Goal: Information Seeking & Learning: Obtain resource

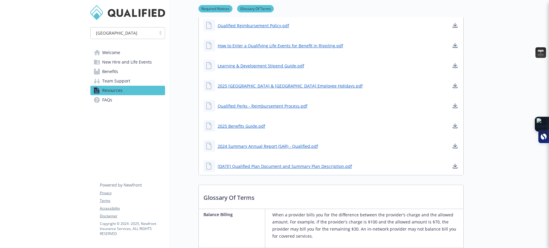
scroll to position [174, 0]
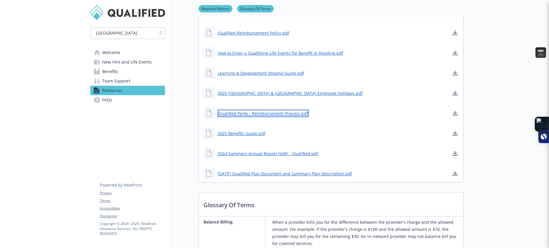
click at [274, 111] on link "Qualified Perks - Reimbursement Process.pdf" at bounding box center [263, 113] width 91 height 7
click at [343, 93] on div "2025 [GEOGRAPHIC_DATA] & [GEOGRAPHIC_DATA] Employee Holidays.pdf" at bounding box center [331, 93] width 265 height 18
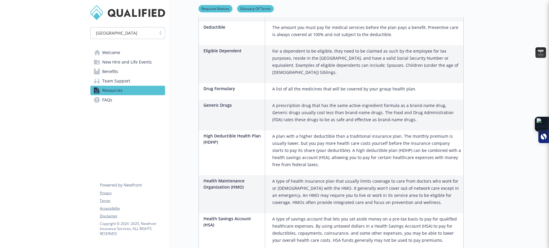
scroll to position [670, 0]
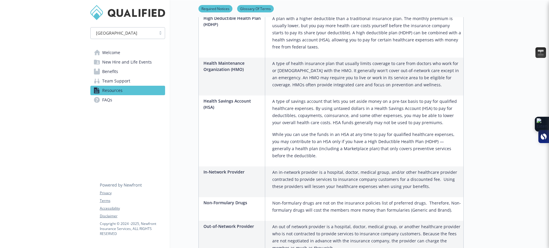
click at [311, 170] on p "An in-network provider is a hospital, doctor, medical group, and/or other healt…" at bounding box center [366, 179] width 189 height 21
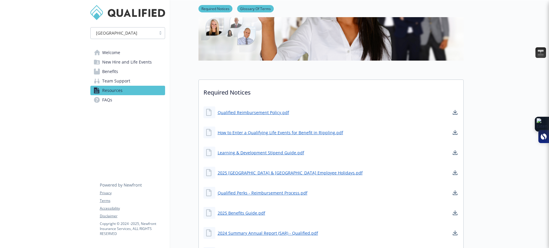
scroll to position [97, 0]
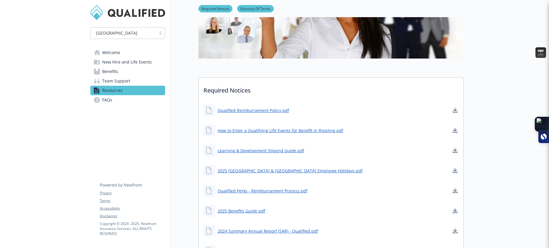
click at [327, 153] on div "Learning & Development Stipend Guide.pdf" at bounding box center [331, 150] width 265 height 18
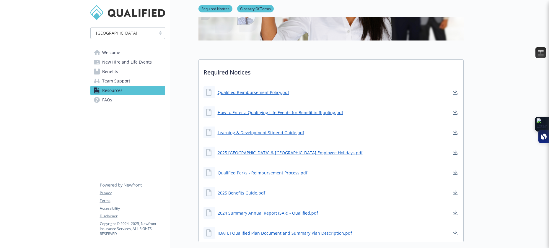
scroll to position [114, 0]
click at [280, 172] on link "Qualified Perks - Reimbursement Process.pdf" at bounding box center [263, 172] width 91 height 7
